Goal: Task Accomplishment & Management: Use online tool/utility

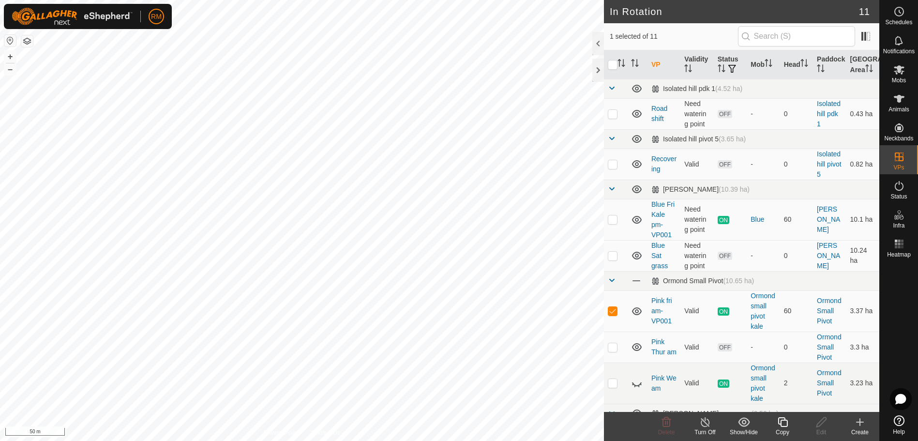
click at [779, 423] on icon at bounding box center [782, 422] width 12 height 12
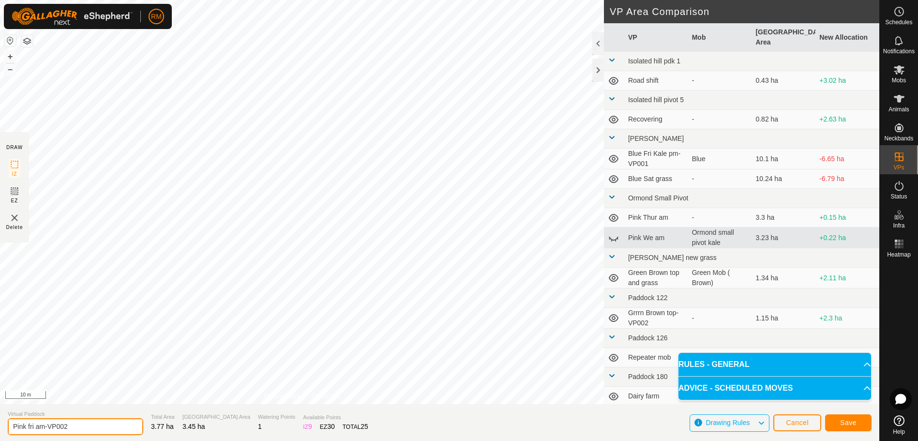
click at [71, 424] on input "Pink fri am-VP002" at bounding box center [75, 426] width 135 height 17
type input "Pink Sat am"
click at [854, 418] on button "Save" at bounding box center [848, 422] width 46 height 17
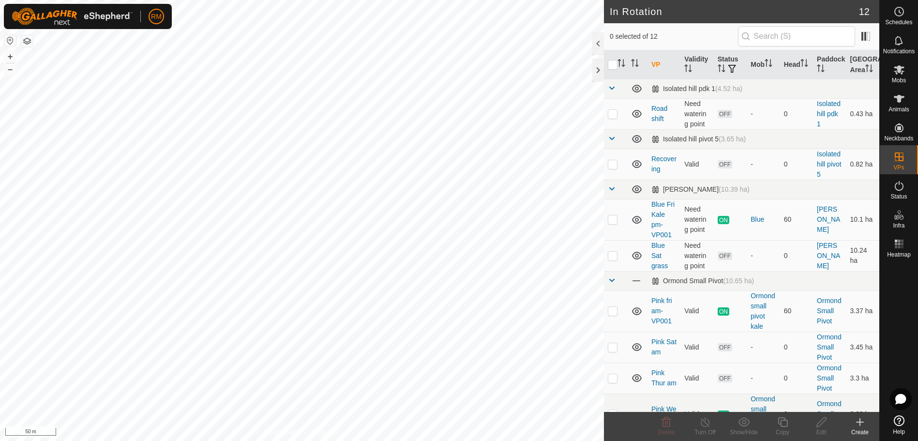
checkbox input "true"
click at [782, 420] on icon at bounding box center [782, 422] width 10 height 10
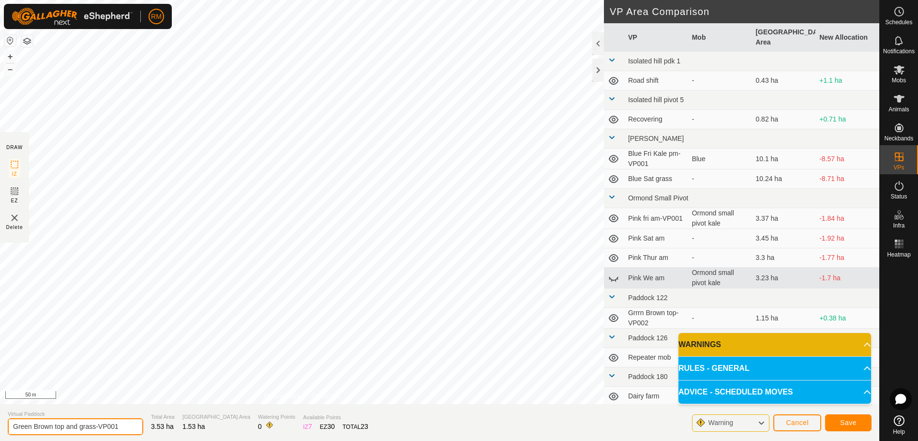
click at [121, 424] on input "Green Brown top and grass-VP001" at bounding box center [75, 426] width 135 height 17
type input "Green Sat am"
click at [840, 424] on span "Save" at bounding box center [848, 422] width 16 height 8
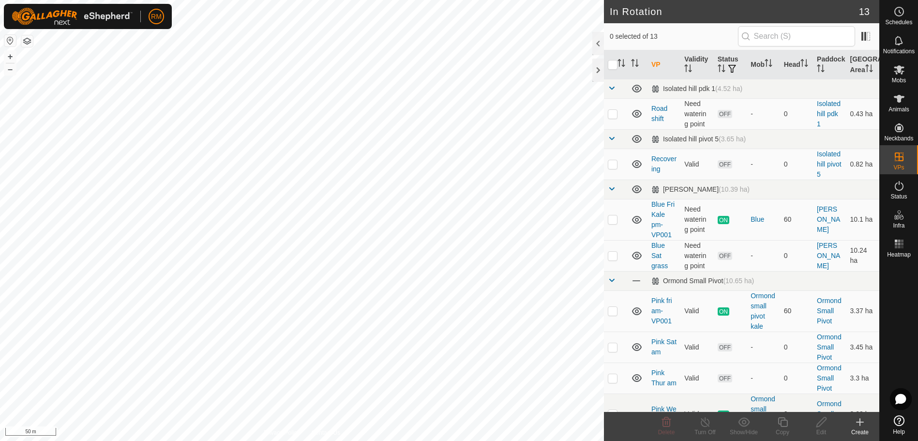
checkbox input "true"
click at [784, 420] on icon at bounding box center [782, 422] width 10 height 10
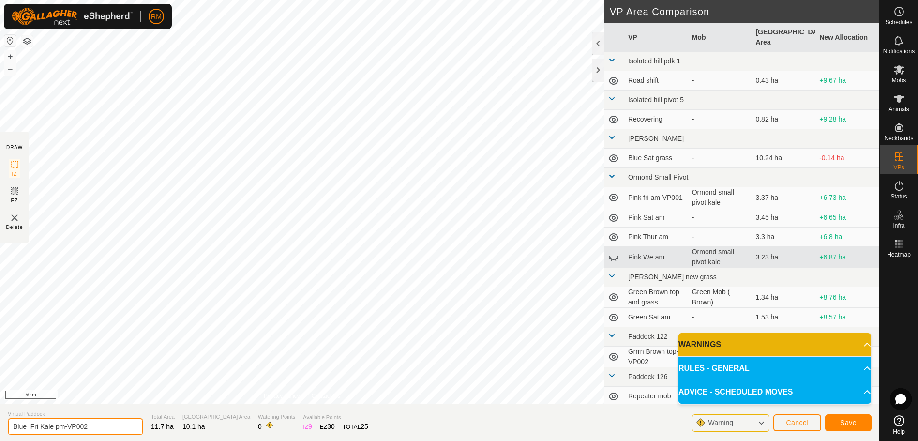
click at [40, 427] on input "Blue Fri Kale pm-VP002" at bounding box center [75, 426] width 135 height 17
click at [41, 426] on input "Blue Fri Kale pm-VP002" at bounding box center [75, 426] width 135 height 17
type input "Blue Sat Kale pm-VP002"
click at [842, 426] on button "Save" at bounding box center [848, 422] width 46 height 17
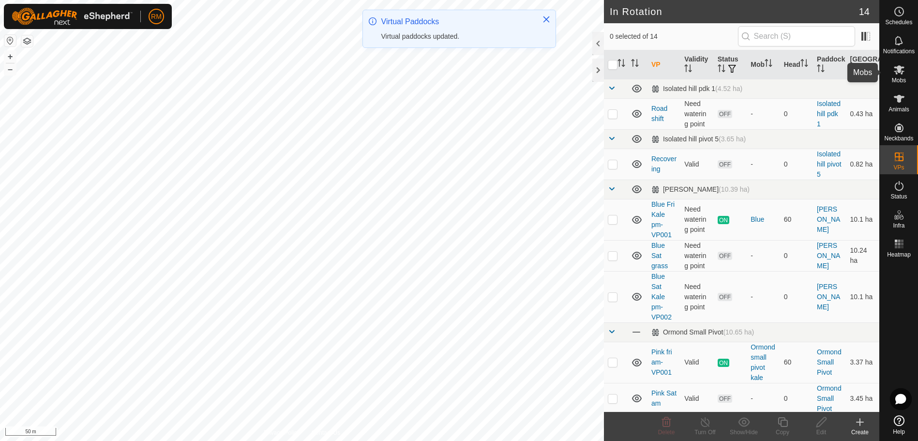
click at [898, 76] on es-mob-svg-icon at bounding box center [898, 69] width 17 height 15
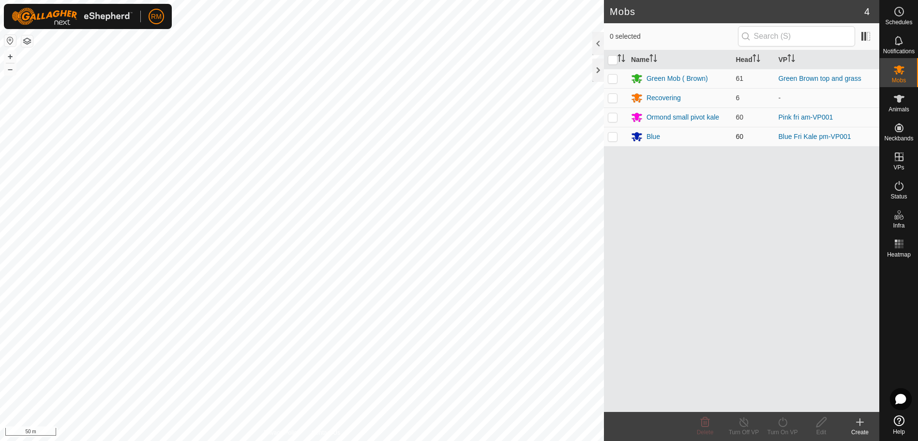
click at [614, 139] on p-checkbox at bounding box center [612, 137] width 10 height 8
checkbox input "true"
click at [783, 425] on icon at bounding box center [782, 422] width 12 height 12
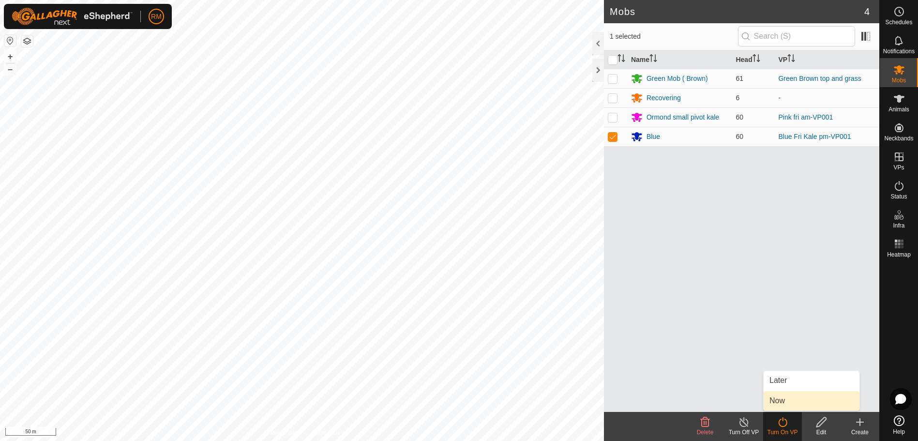
click at [777, 399] on link "Now" at bounding box center [811, 400] width 96 height 19
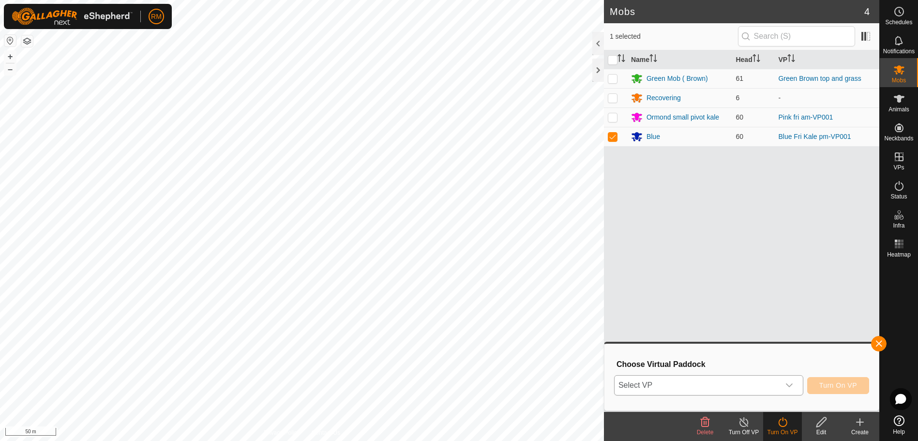
click at [790, 384] on icon "dropdown trigger" at bounding box center [789, 385] width 8 height 8
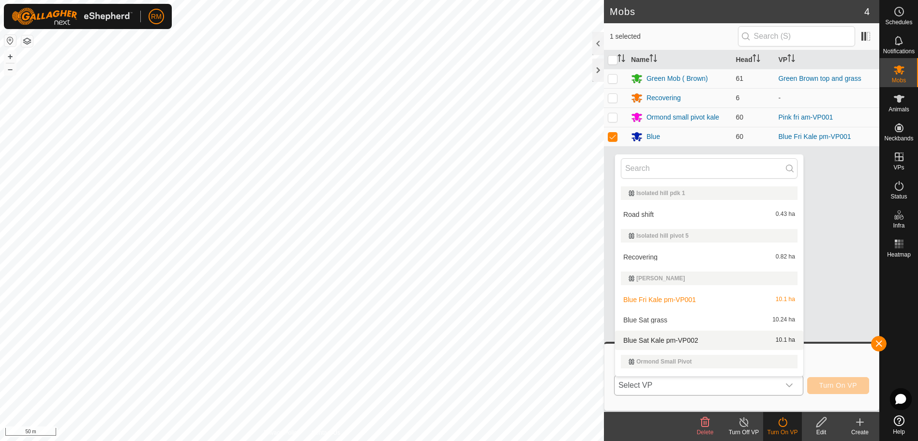
click at [685, 337] on li "Blue Sat Kale pm-VP002 10.1 ha" at bounding box center [709, 339] width 188 height 19
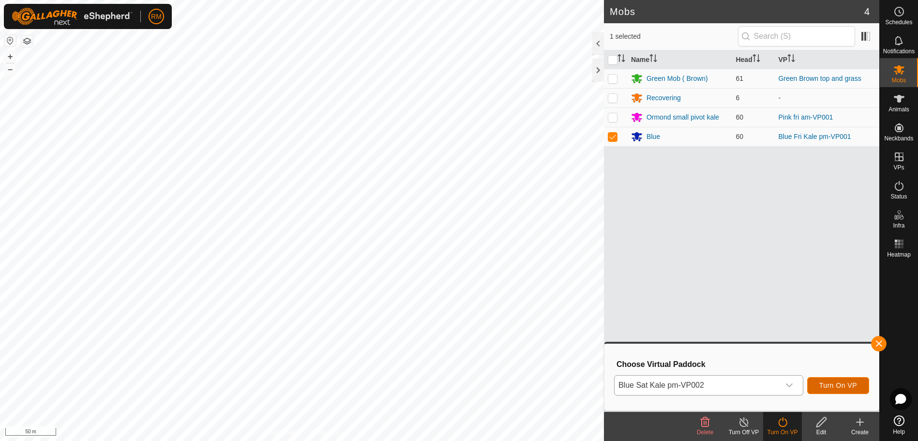
click at [844, 385] on span "Turn On VP" at bounding box center [838, 385] width 38 height 8
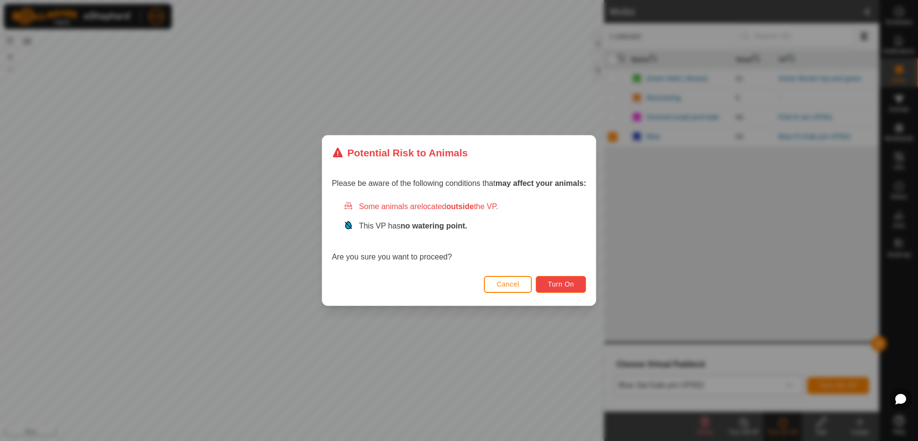
click at [567, 284] on span "Turn On" at bounding box center [561, 284] width 26 height 8
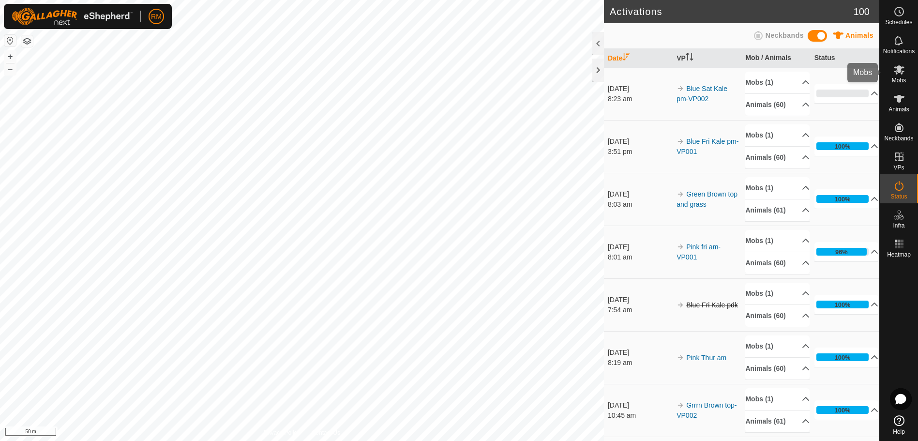
click at [899, 67] on icon at bounding box center [898, 69] width 11 height 9
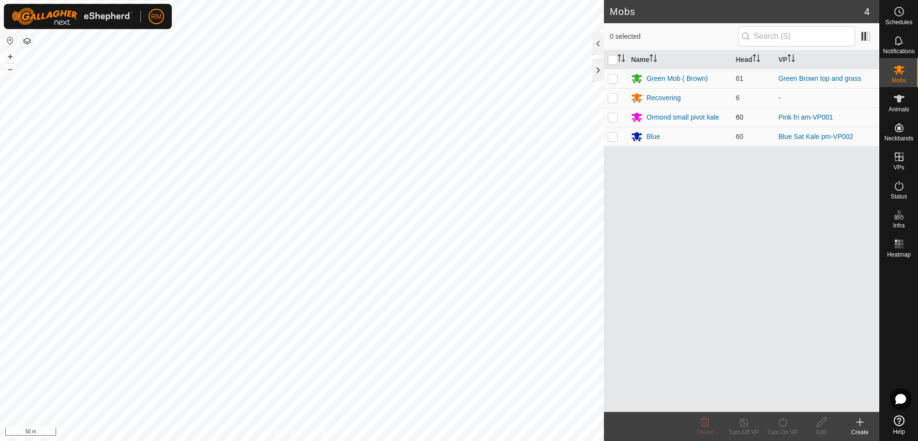
click at [614, 115] on p-checkbox at bounding box center [612, 117] width 10 height 8
checkbox input "true"
click at [779, 423] on icon at bounding box center [782, 422] width 12 height 12
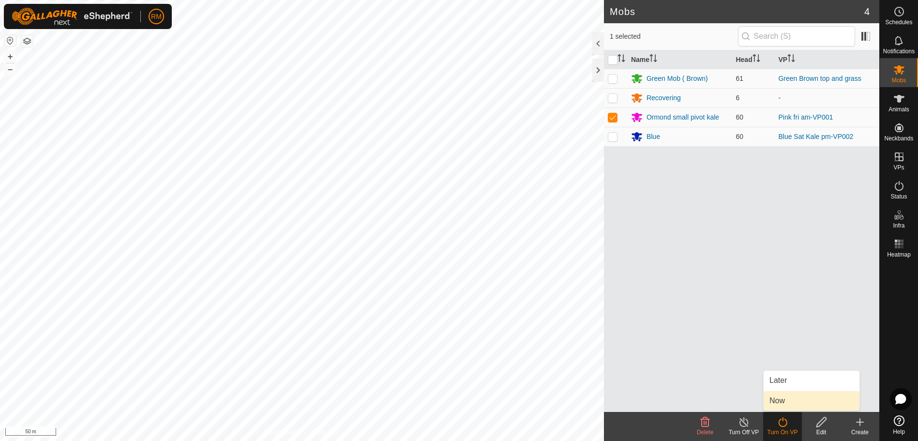
click at [785, 403] on link "Now" at bounding box center [811, 400] width 96 height 19
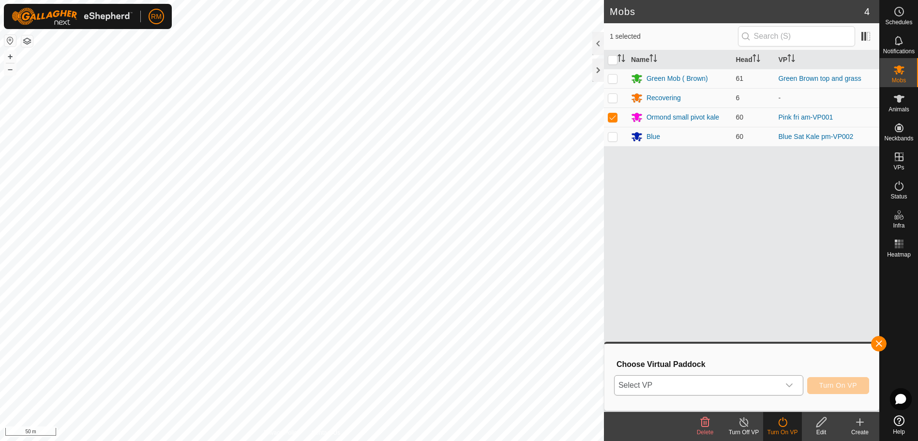
click at [789, 384] on icon "dropdown trigger" at bounding box center [789, 385] width 8 height 8
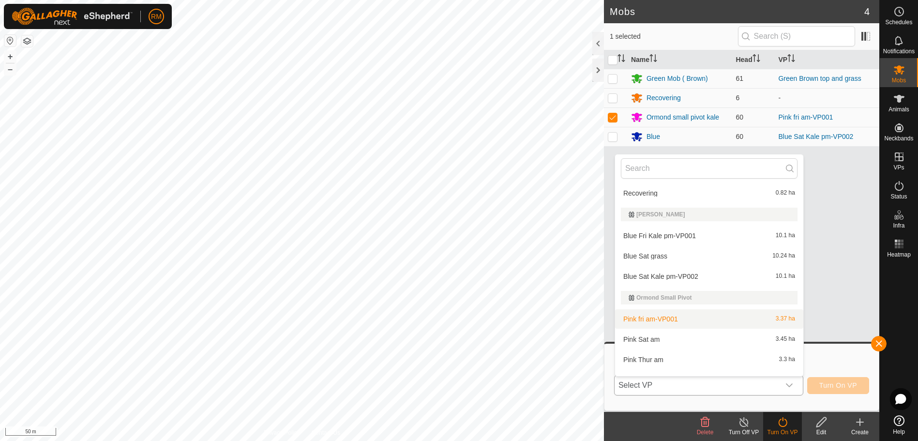
scroll to position [65, 0]
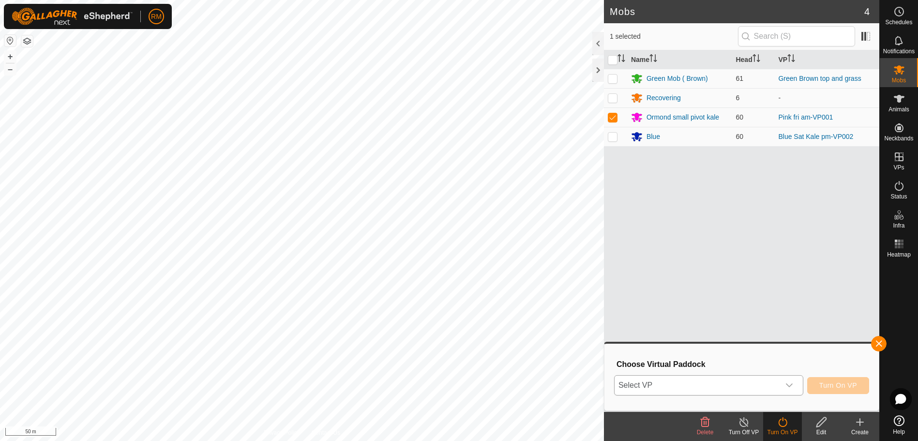
click at [789, 382] on icon "dropdown trigger" at bounding box center [789, 385] width 8 height 8
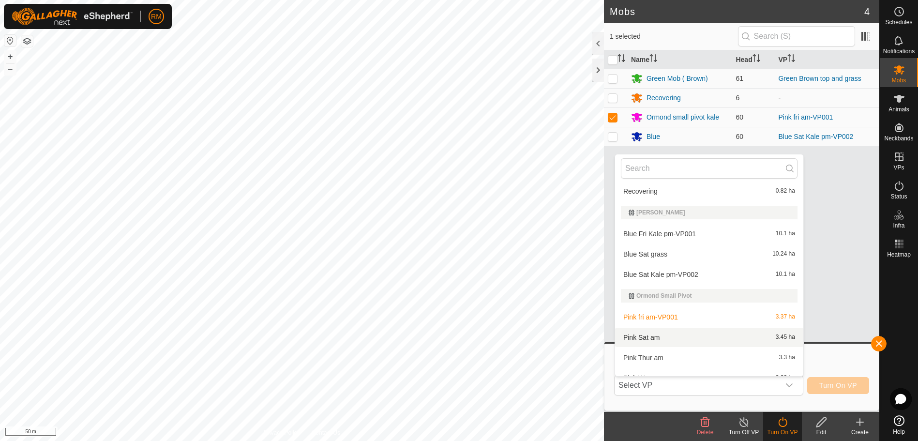
scroll to position [66, 0]
click at [668, 336] on li "Pink Sat am 3.45 ha" at bounding box center [709, 336] width 188 height 19
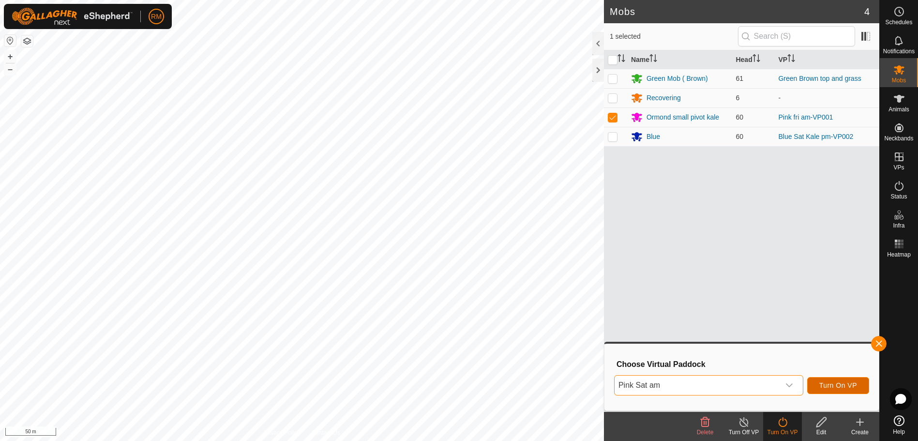
click at [836, 384] on span "Turn On VP" at bounding box center [838, 385] width 38 height 8
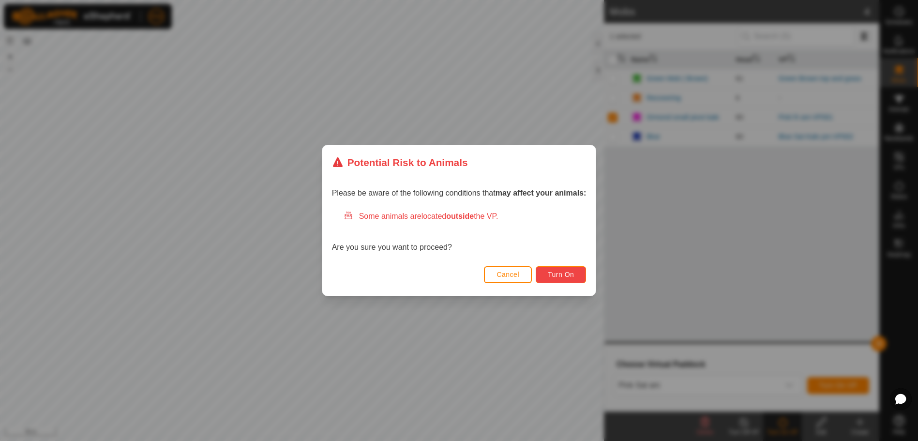
click at [579, 279] on button "Turn On" at bounding box center [560, 274] width 50 height 17
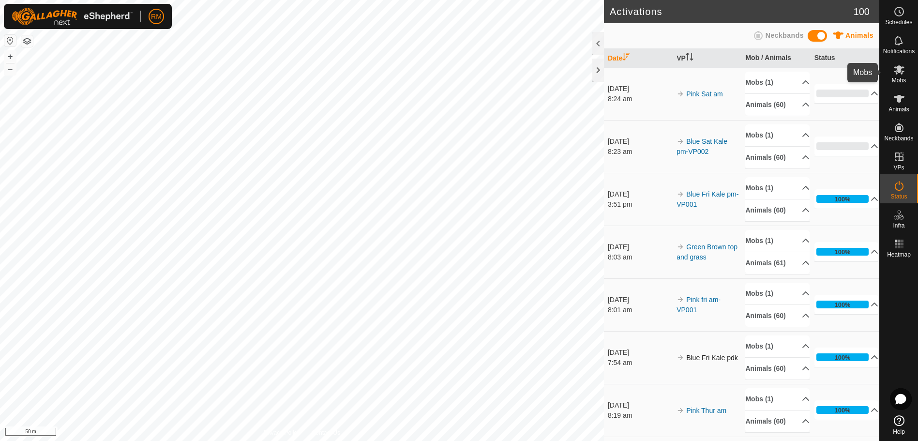
click at [898, 73] on icon at bounding box center [898, 69] width 11 height 9
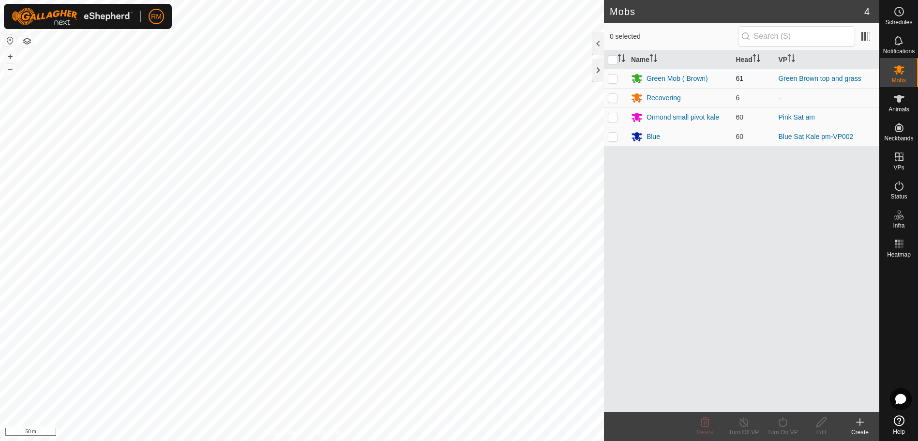
click at [611, 77] on p-checkbox at bounding box center [612, 78] width 10 height 8
checkbox input "true"
click at [785, 422] on icon at bounding box center [782, 422] width 12 height 12
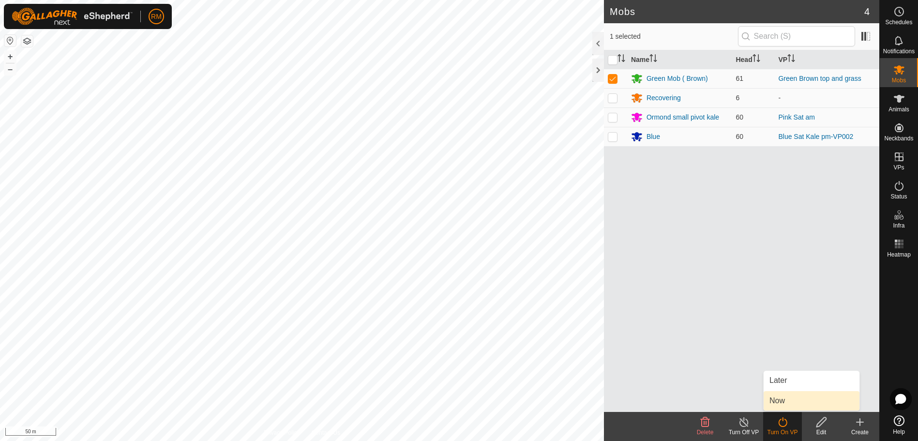
click at [793, 399] on link "Now" at bounding box center [811, 400] width 96 height 19
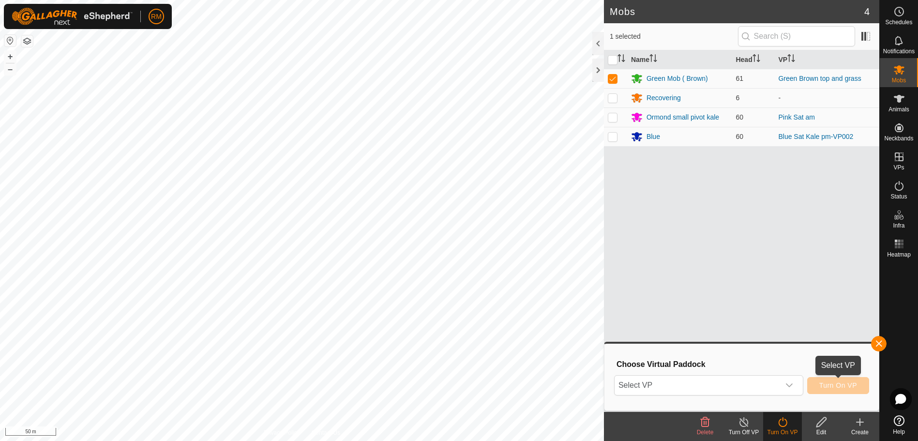
click at [824, 385] on span "Turn On VP" at bounding box center [838, 385] width 38 height 8
click at [787, 384] on icon "dropdown trigger" at bounding box center [789, 385] width 8 height 8
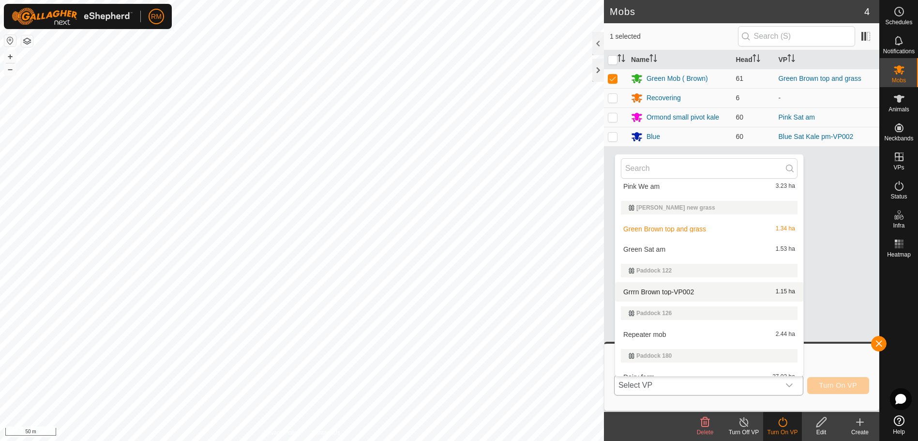
scroll to position [258, 0]
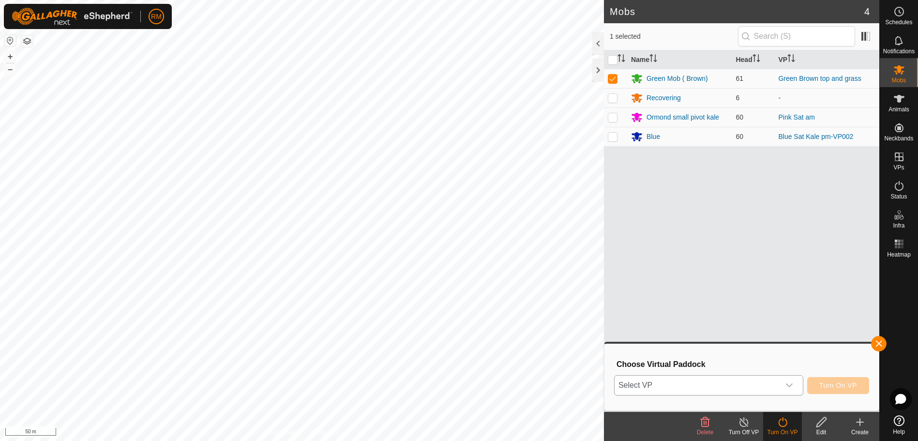
click at [792, 384] on icon "dropdown trigger" at bounding box center [789, 385] width 8 height 8
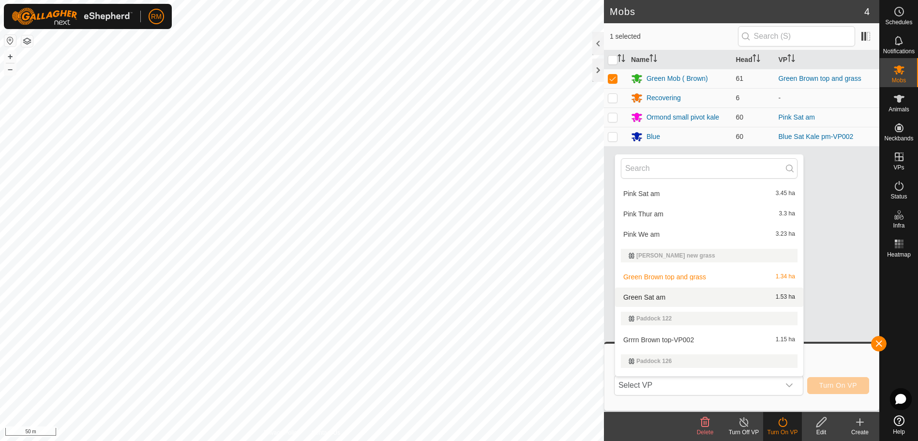
scroll to position [210, 0]
click at [664, 297] on li "Green Sat am 1.53 ha" at bounding box center [709, 296] width 188 height 19
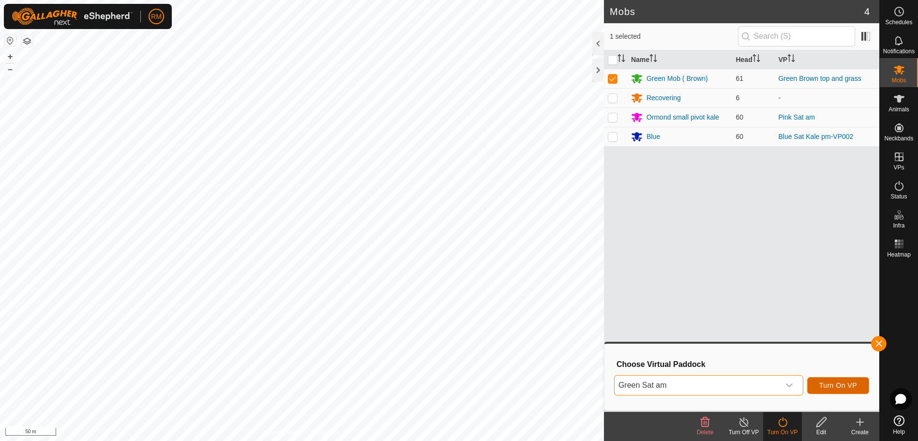
click at [830, 384] on span "Turn On VP" at bounding box center [838, 385] width 38 height 8
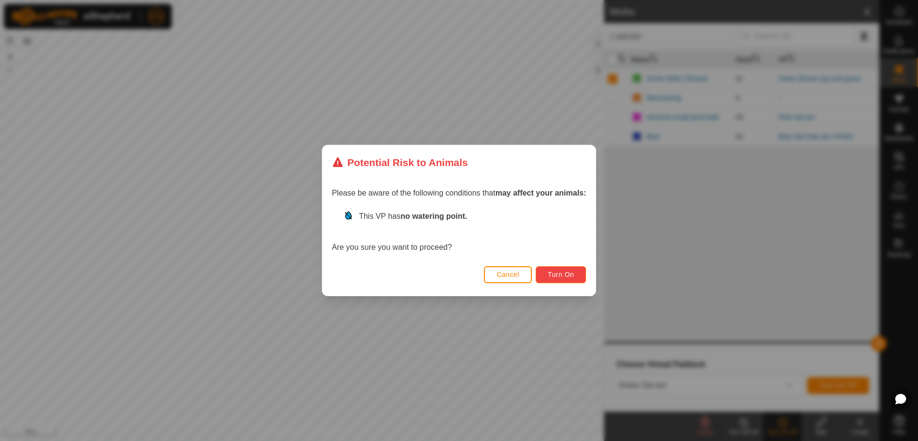
click at [563, 273] on span "Turn On" at bounding box center [561, 274] width 26 height 8
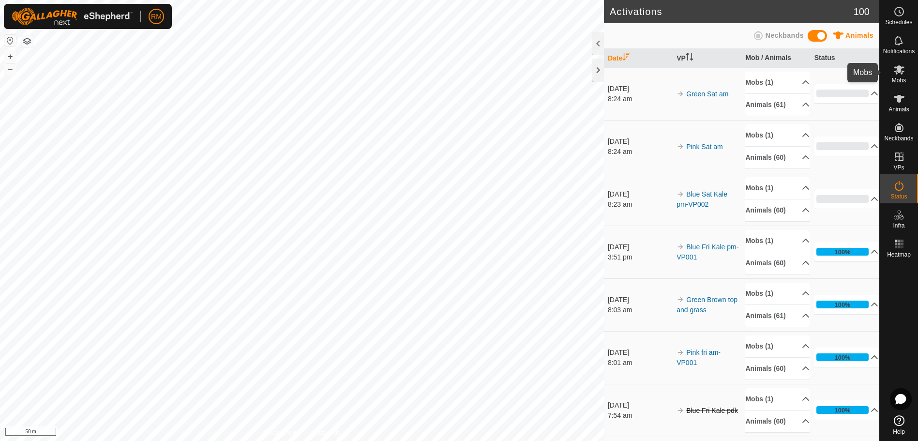
click at [900, 72] on icon at bounding box center [898, 69] width 11 height 9
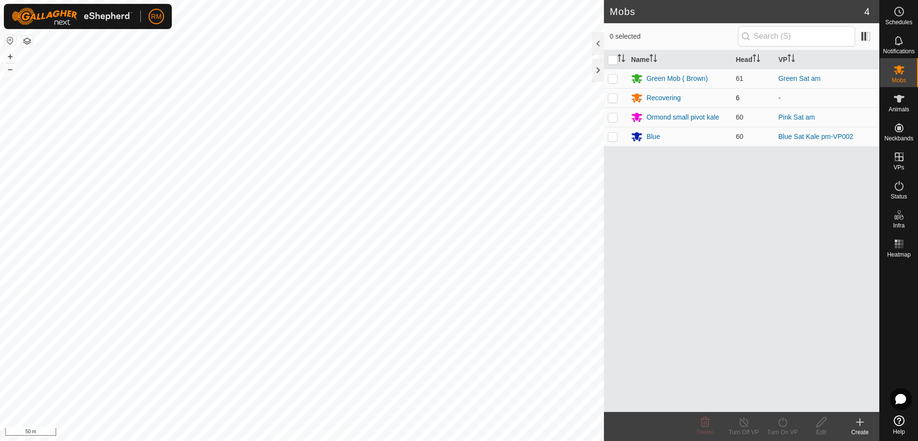
click at [611, 96] on p-checkbox at bounding box center [612, 98] width 10 height 8
click at [612, 96] on p-checkbox at bounding box center [612, 98] width 10 height 8
checkbox input "false"
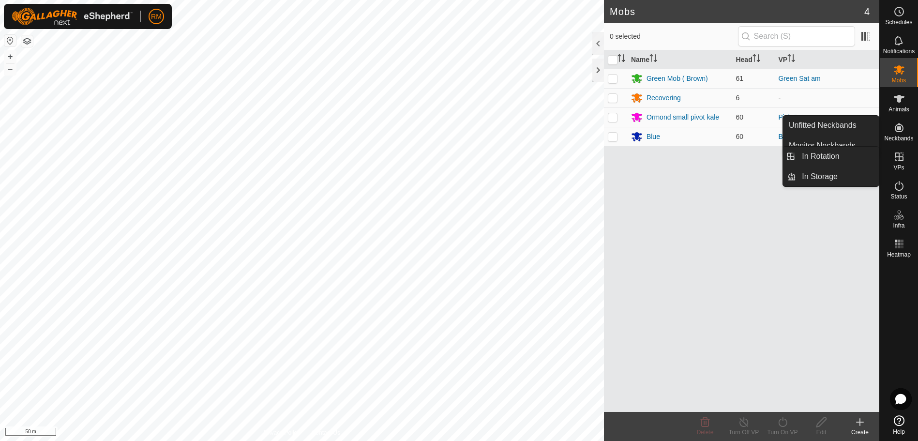
click at [897, 157] on icon at bounding box center [898, 156] width 9 height 9
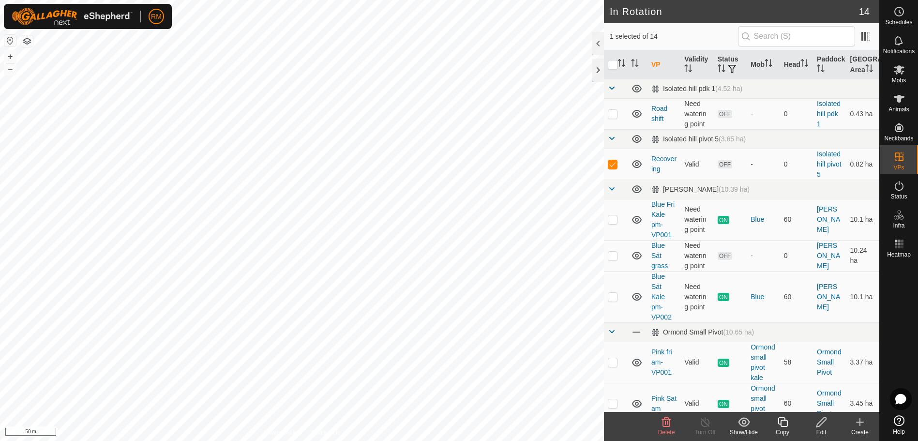
click at [783, 422] on icon at bounding box center [782, 422] width 12 height 12
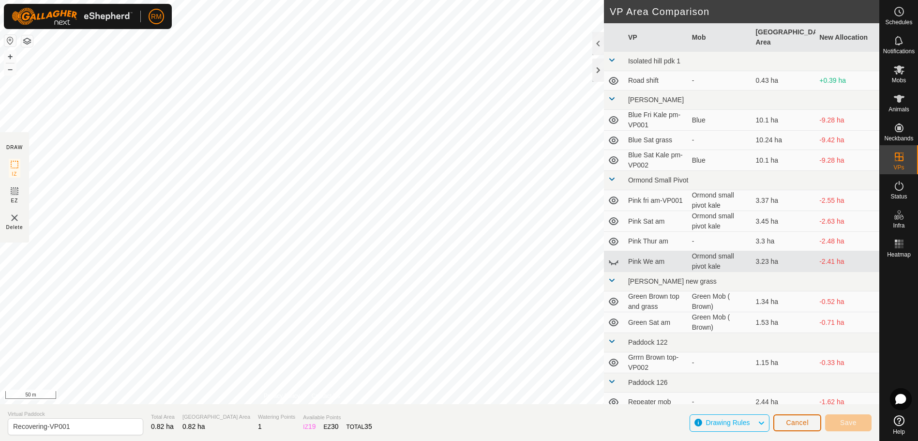
click at [805, 420] on span "Cancel" at bounding box center [796, 422] width 23 height 8
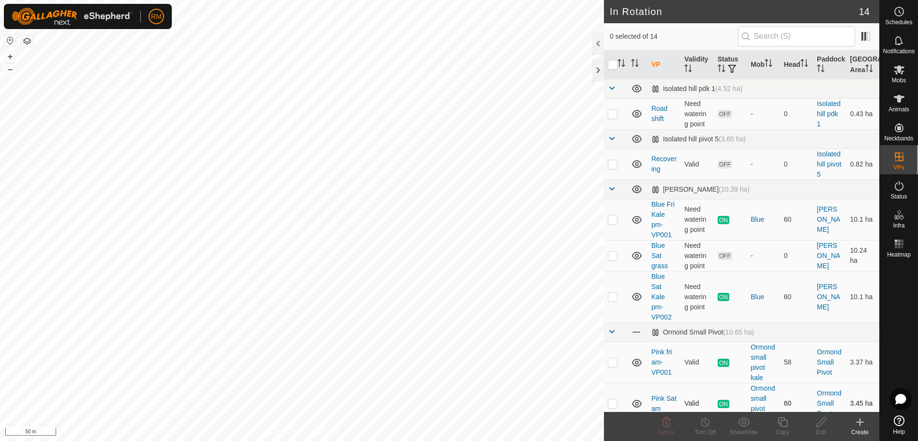
checkbox input "true"
click at [780, 420] on icon at bounding box center [782, 422] width 12 height 12
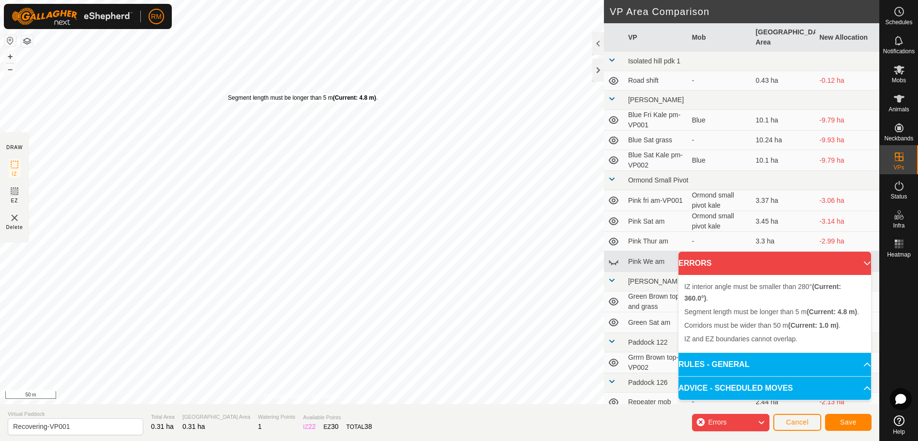
click at [228, 93] on div "Segment length must be longer than 5 m (Current: 4.8 m) ." at bounding box center [302, 97] width 149 height 9
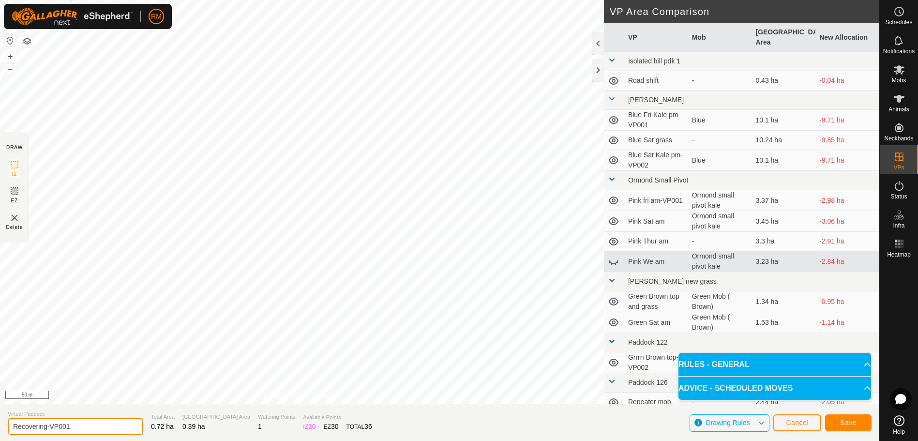
click at [74, 426] on input "Recovering-VP001" at bounding box center [75, 426] width 135 height 17
type input "Recovering-[GEOGRAPHIC_DATA]"
click at [853, 426] on button "Save" at bounding box center [848, 422] width 46 height 17
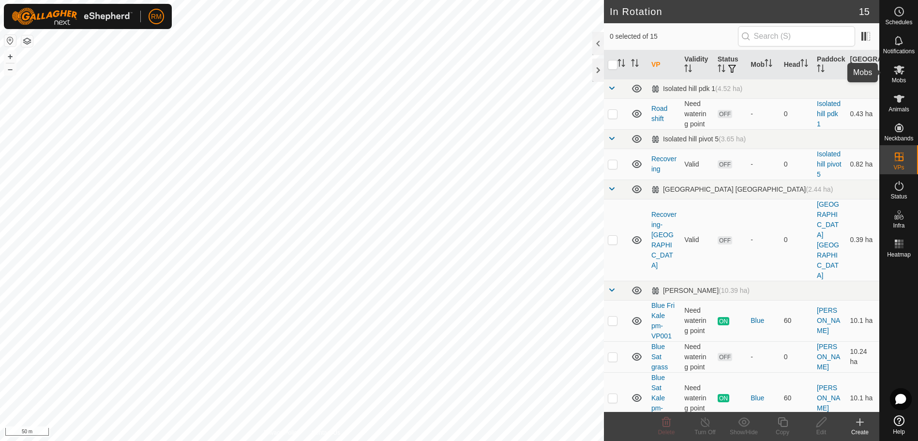
click at [899, 72] on icon at bounding box center [898, 69] width 11 height 9
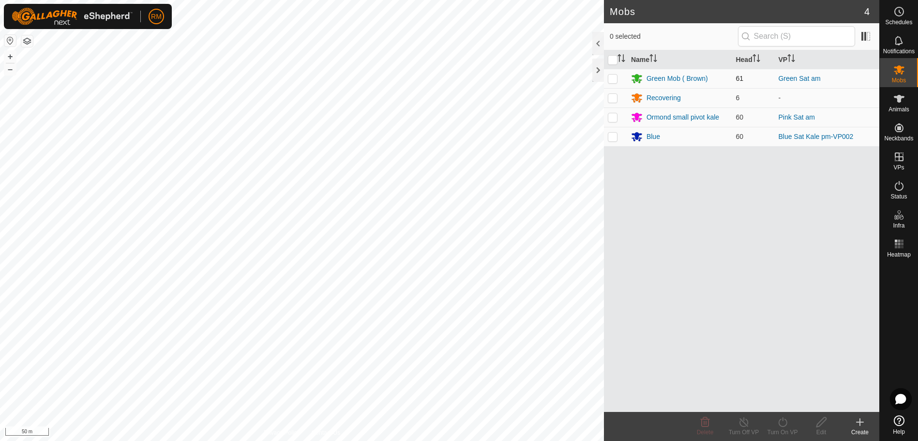
click at [613, 79] on p-checkbox at bounding box center [612, 78] width 10 height 8
checkbox input "true"
click at [780, 419] on icon at bounding box center [782, 422] width 12 height 12
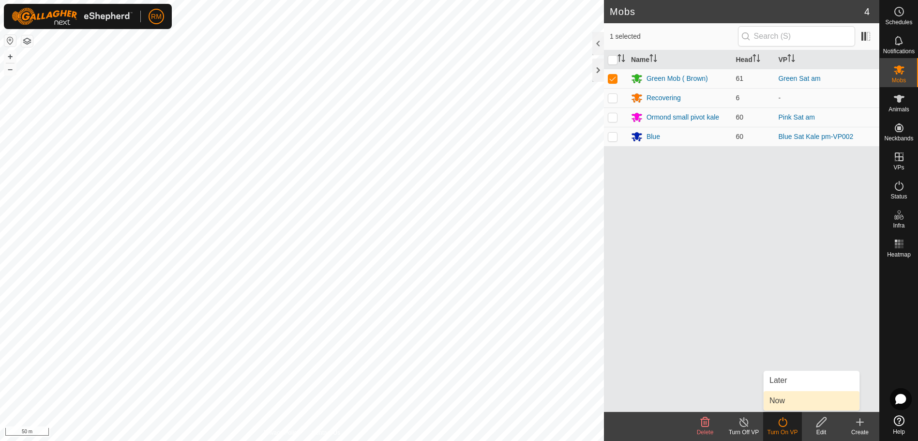
click at [787, 400] on link "Now" at bounding box center [811, 400] width 96 height 19
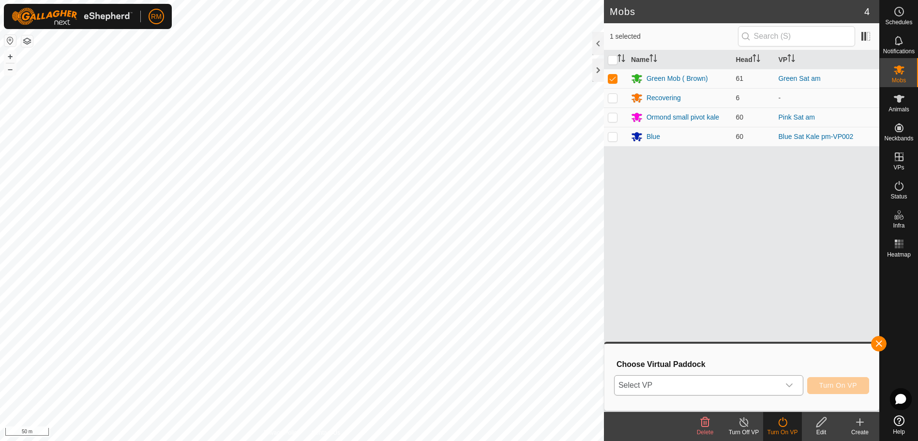
click at [786, 383] on icon "dropdown trigger" at bounding box center [789, 385] width 8 height 8
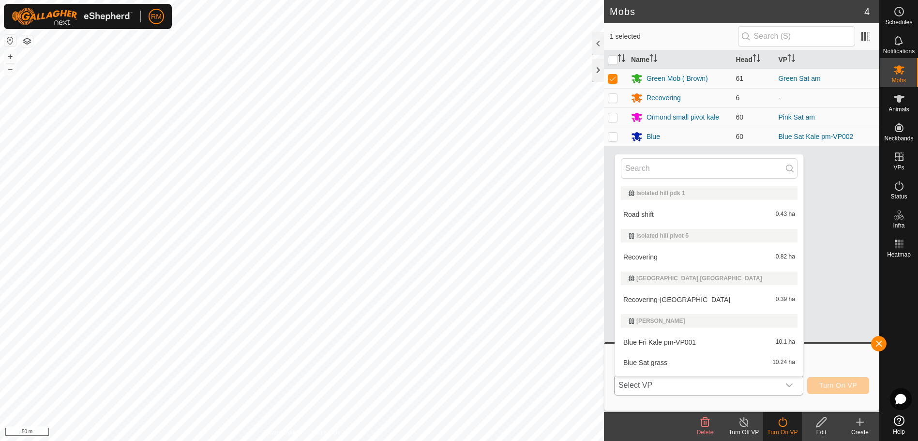
click at [675, 296] on li "Recovering-Sat Hill 0.39 ha" at bounding box center [709, 299] width 188 height 19
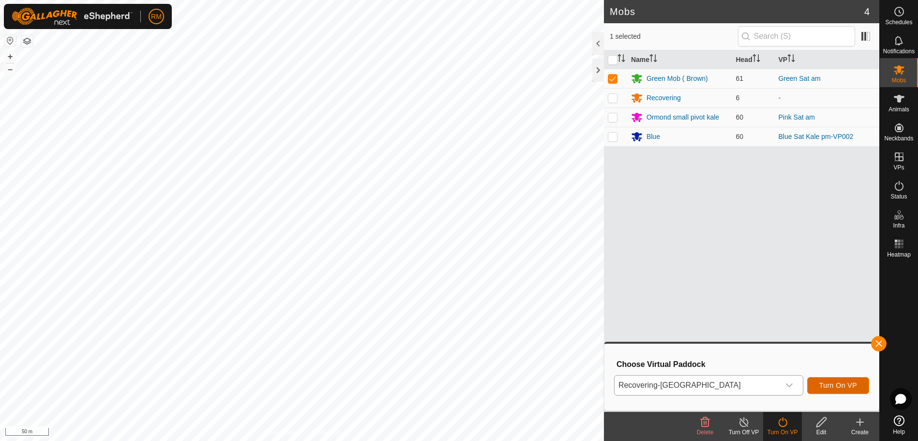
click at [848, 385] on span "Turn On VP" at bounding box center [838, 385] width 38 height 8
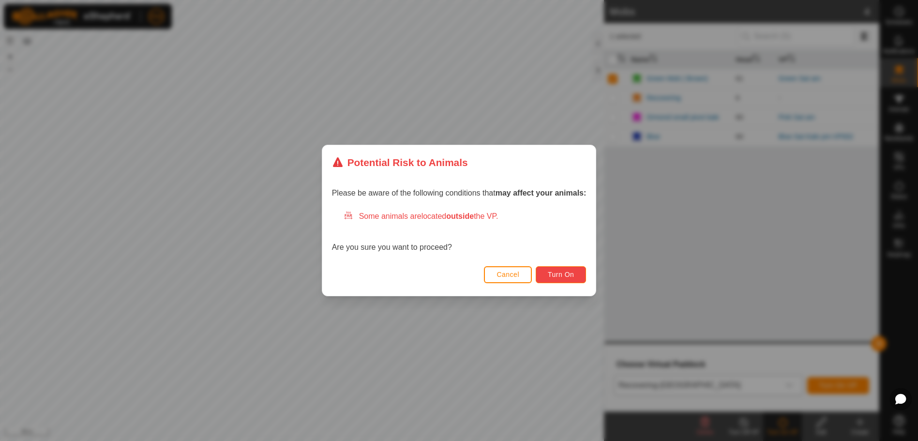
click at [563, 271] on span "Turn On" at bounding box center [561, 274] width 26 height 8
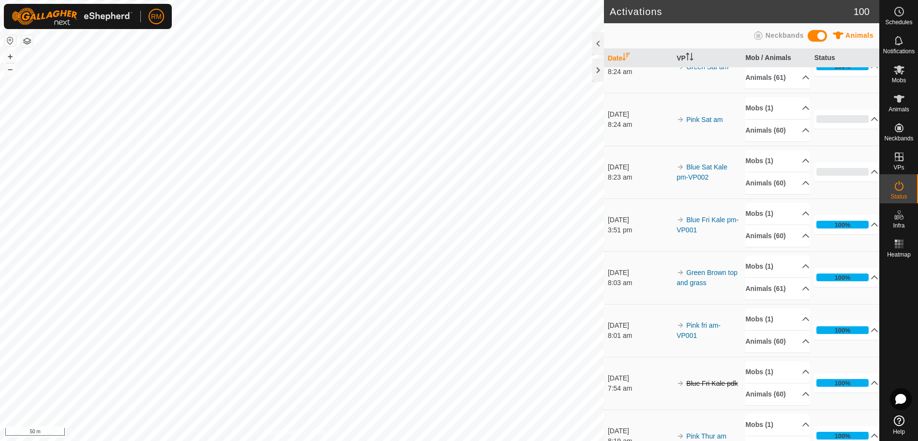
scroll to position [46, 0]
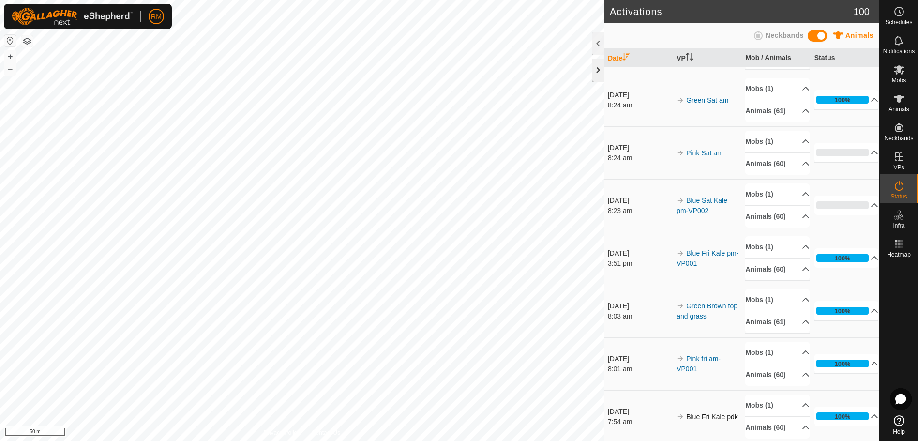
click at [596, 70] on div at bounding box center [598, 70] width 12 height 23
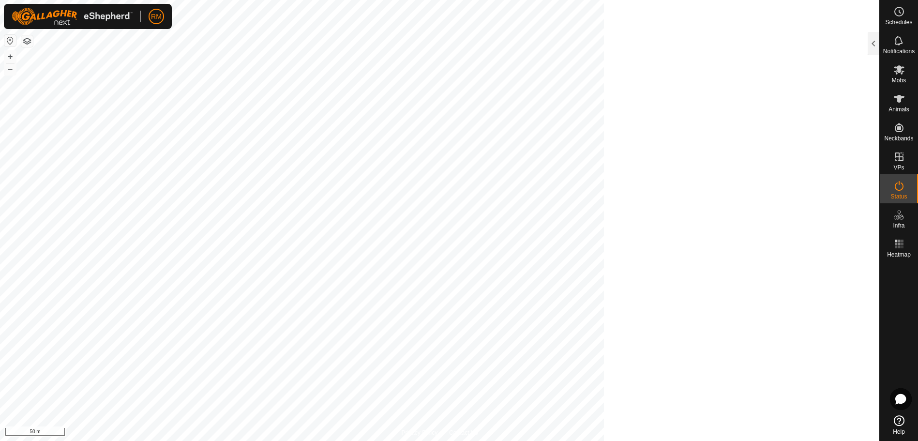
scroll to position [156, 0]
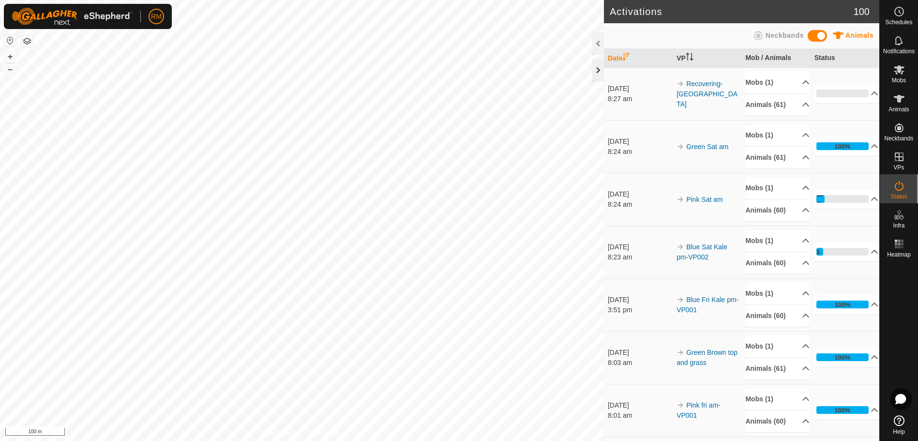
click at [599, 69] on div at bounding box center [598, 70] width 12 height 23
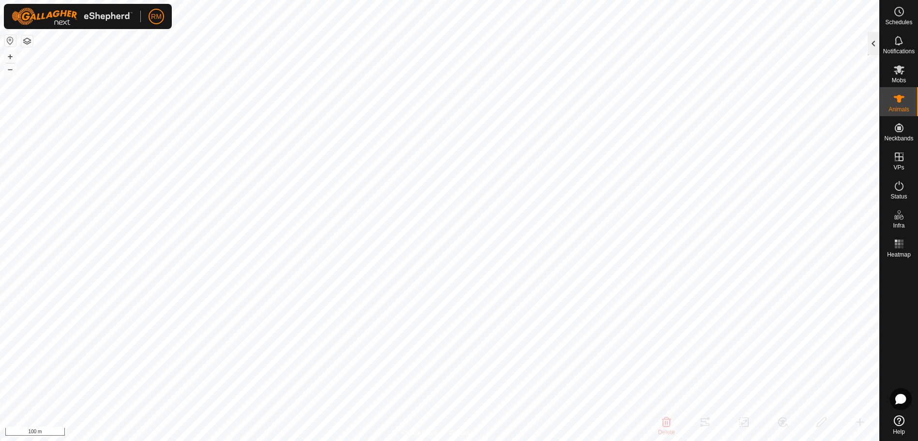
click at [875, 40] on div at bounding box center [873, 43] width 12 height 23
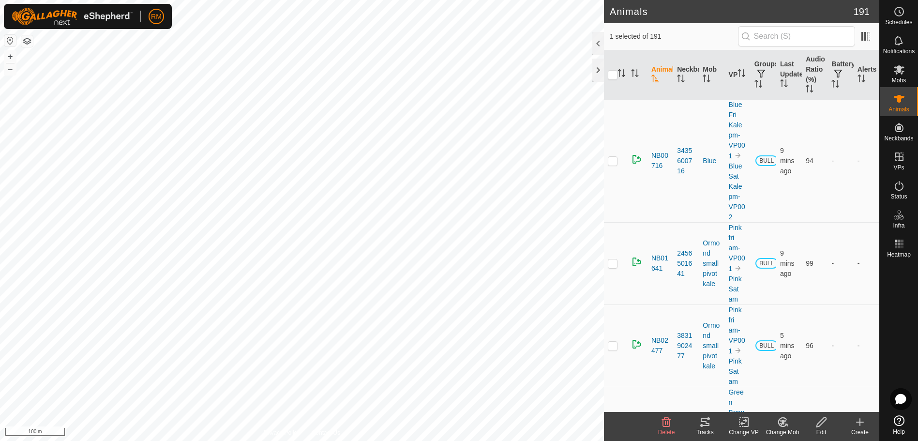
click at [703, 424] on icon at bounding box center [705, 422] width 12 height 12
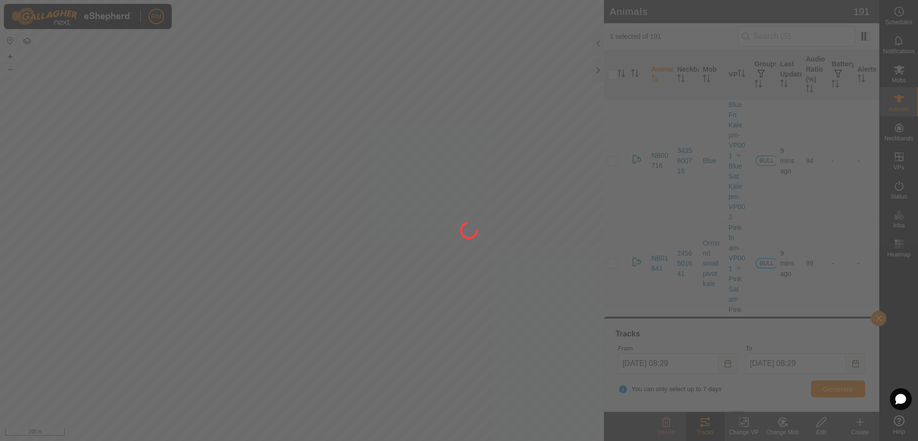
drag, startPoint x: 513, startPoint y: 271, endPoint x: 486, endPoint y: 275, distance: 27.4
click at [486, 275] on div at bounding box center [459, 220] width 918 height 441
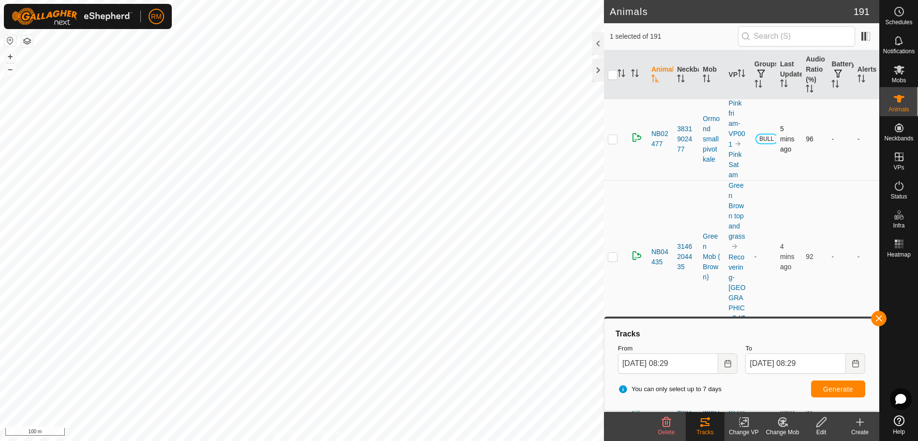
scroll to position [207, 0]
click at [878, 319] on button "button" at bounding box center [878, 318] width 15 height 15
